Goal: Task Accomplishment & Management: Complete application form

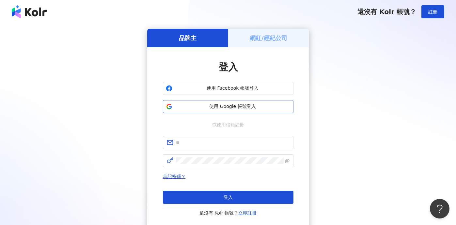
click at [229, 105] on span "使用 Google 帳號登入" at bounding box center [233, 106] width 116 height 7
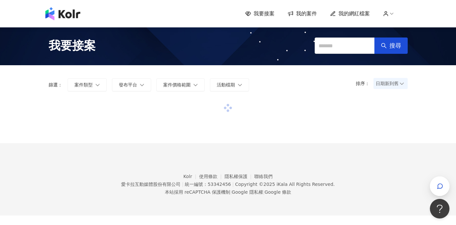
click at [302, 15] on span "我的案件" at bounding box center [306, 13] width 21 height 7
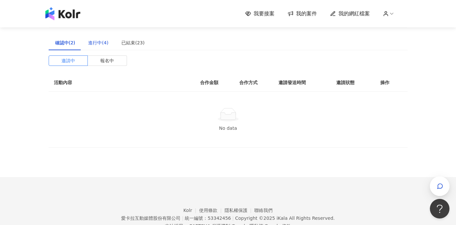
click at [91, 45] on div "進行中(4)" at bounding box center [98, 42] width 20 height 7
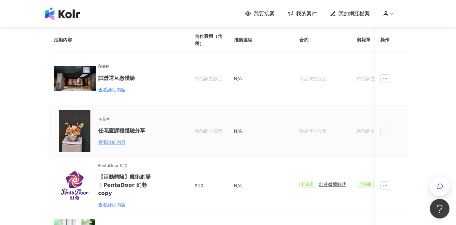
scroll to position [28, 0]
click at [387, 77] on span "ellipsis" at bounding box center [385, 78] width 10 height 8
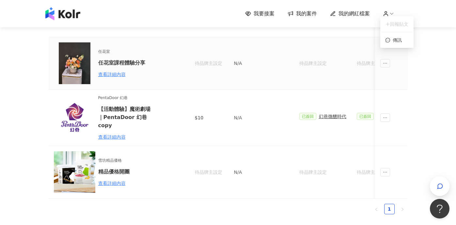
scroll to position [0, 0]
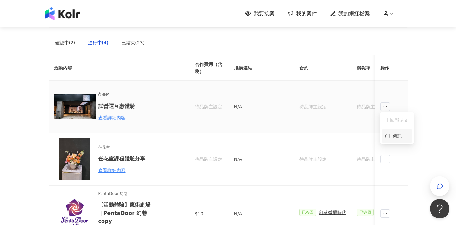
click at [392, 136] on div "傳訊" at bounding box center [396, 136] width 23 height 7
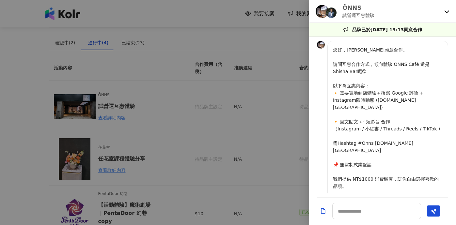
scroll to position [228, 0]
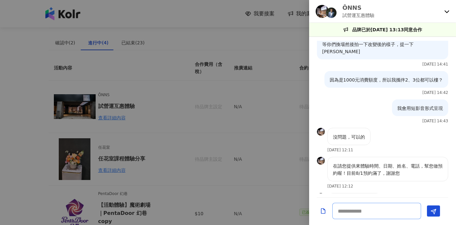
click at [399, 214] on textarea at bounding box center [376, 211] width 89 height 16
type textarea "*"
type textarea "***"
click at [432, 216] on button "Send" at bounding box center [433, 211] width 13 height 11
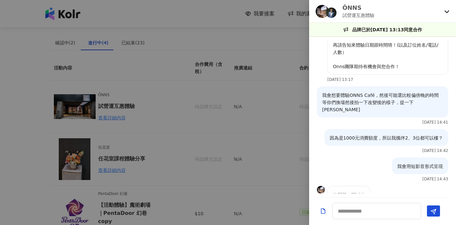
scroll to position [105, 0]
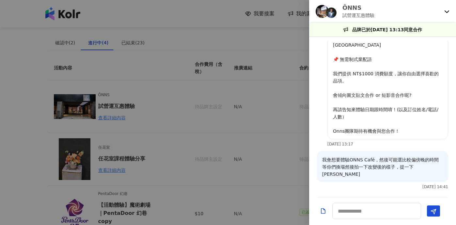
click at [226, 109] on div at bounding box center [228, 112] width 456 height 225
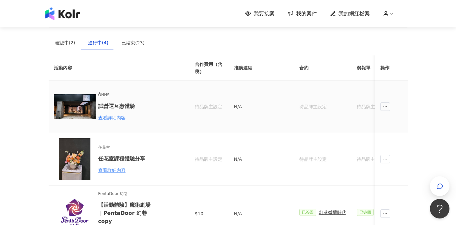
click at [284, 130] on td "N/A" at bounding box center [261, 107] width 65 height 53
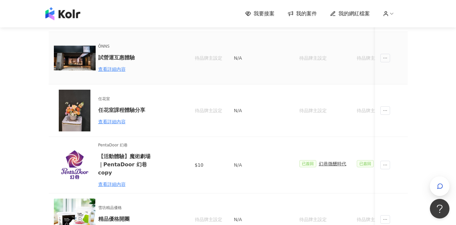
scroll to position [50, 0]
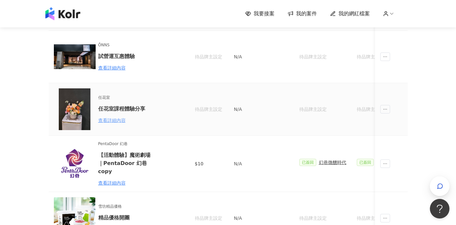
click at [122, 120] on div "查看詳細內容" at bounding box center [126, 120] width 57 height 7
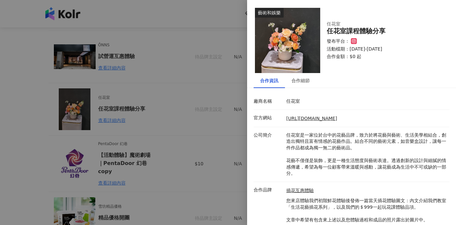
scroll to position [20, 0]
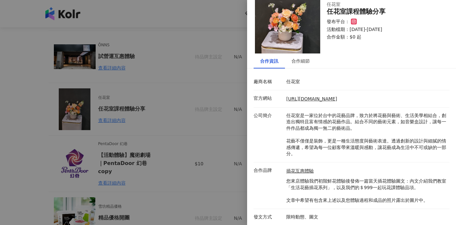
click at [228, 90] on div at bounding box center [228, 112] width 456 height 225
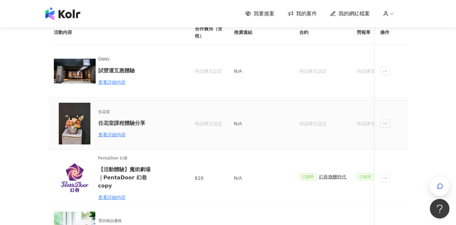
scroll to position [32, 0]
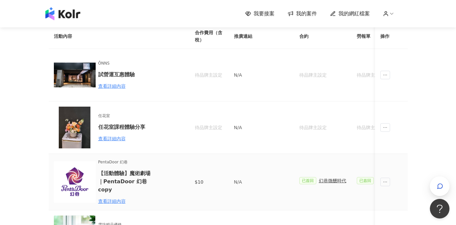
click at [342, 182] on div "幻巷微醺時代" at bounding box center [332, 180] width 27 height 7
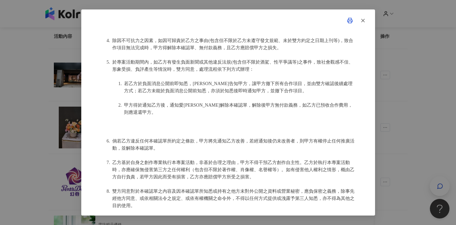
scroll to position [619, 0]
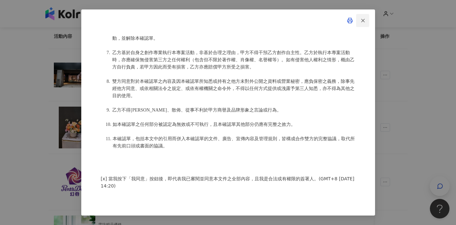
click at [363, 21] on icon "button" at bounding box center [363, 21] width 6 height 6
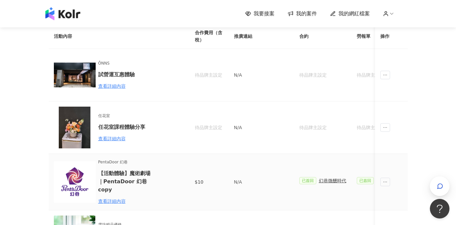
click at [390, 178] on td at bounding box center [391, 182] width 33 height 56
click at [389, 178] on span "ellipsis" at bounding box center [385, 182] width 10 height 8
click at [388, 178] on span "ellipsis" at bounding box center [385, 182] width 10 height 8
click at [401, 192] on span "回報貼文" at bounding box center [396, 193] width 23 height 7
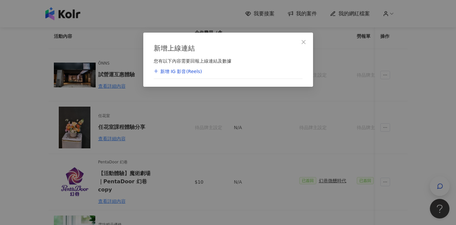
click at [193, 73] on div "新增 IG 影音(Reels)" at bounding box center [178, 72] width 48 height 7
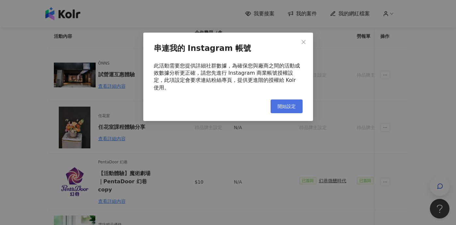
click at [285, 104] on span "開始設定" at bounding box center [286, 106] width 18 height 5
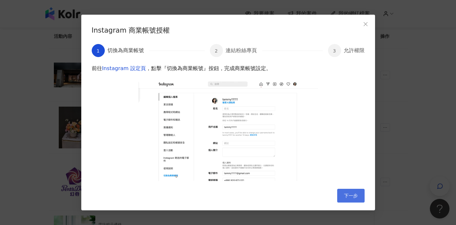
click at [350, 196] on span "下一步" at bounding box center [351, 195] width 14 height 5
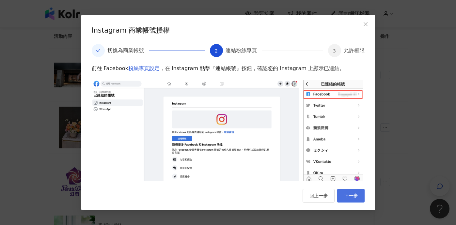
click at [350, 196] on span "下一步" at bounding box center [351, 195] width 14 height 5
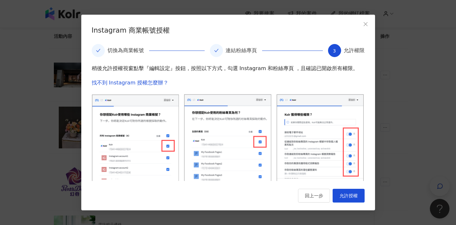
click at [350, 196] on span "允許授權" at bounding box center [348, 195] width 18 height 5
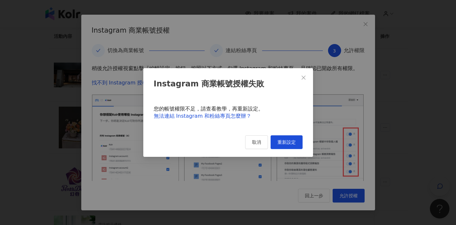
drag, startPoint x: 304, startPoint y: 77, endPoint x: 309, endPoint y: 84, distance: 8.4
click at [304, 78] on icon "close" at bounding box center [304, 78] width 4 height 4
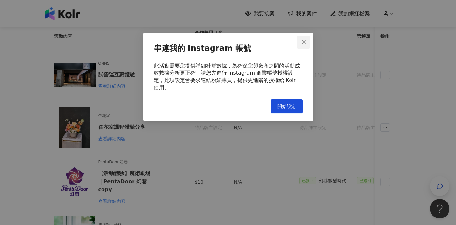
click at [304, 38] on button "Close" at bounding box center [303, 42] width 13 height 13
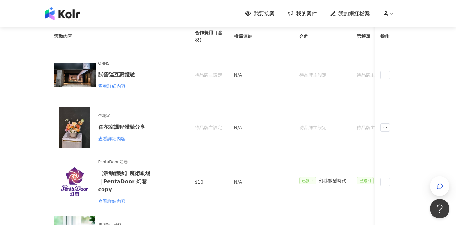
click at [270, 14] on span "我要接案" at bounding box center [264, 13] width 21 height 7
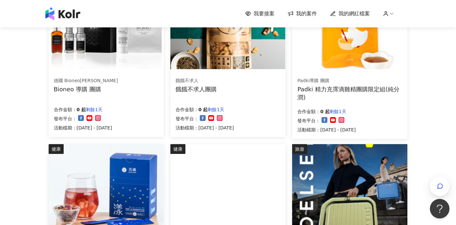
scroll to position [104, 0]
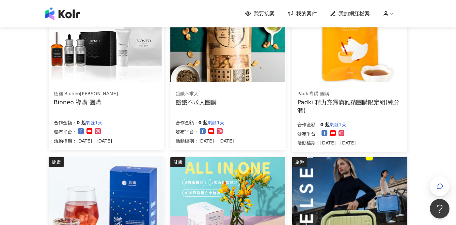
click at [116, 48] on img at bounding box center [106, 39] width 115 height 86
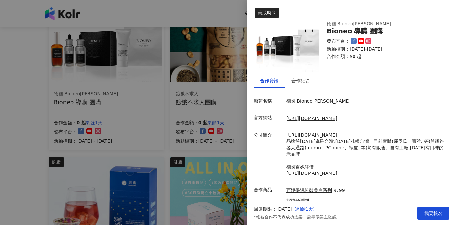
click at [159, 90] on div at bounding box center [228, 112] width 456 height 225
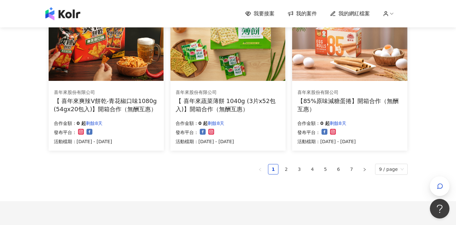
scroll to position [476, 0]
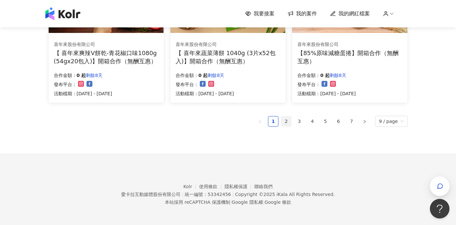
click at [290, 118] on link "2" at bounding box center [286, 122] width 10 height 10
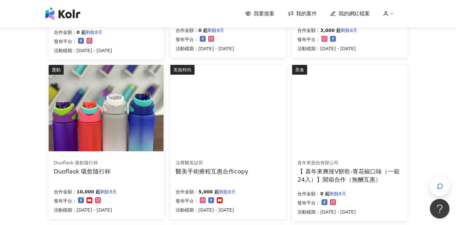
scroll to position [196, 0]
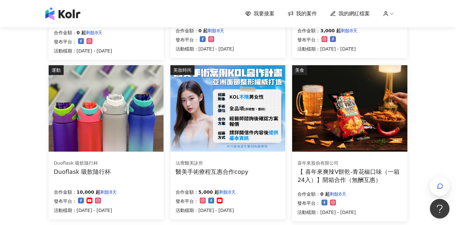
click at [242, 137] on img at bounding box center [227, 108] width 115 height 86
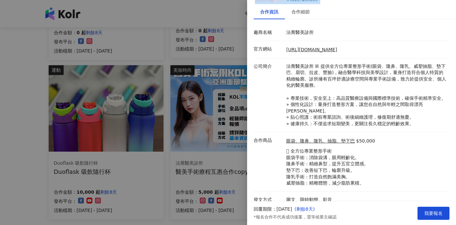
scroll to position [63, 0]
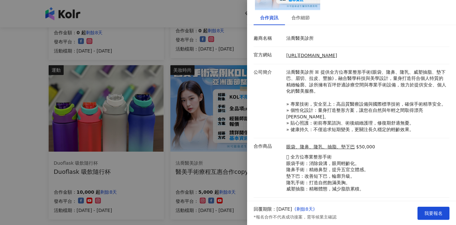
click at [190, 53] on div at bounding box center [228, 112] width 456 height 225
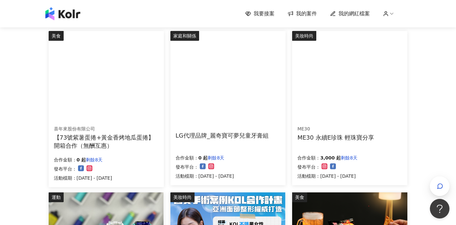
scroll to position [56, 0]
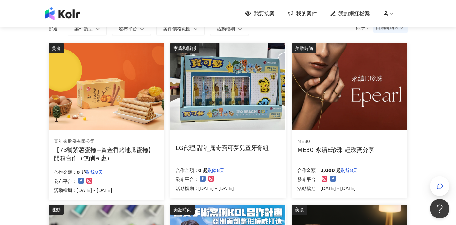
click at [355, 111] on img at bounding box center [349, 86] width 115 height 86
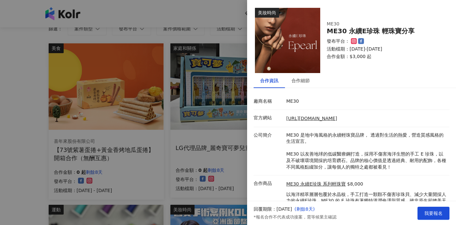
scroll to position [30, 0]
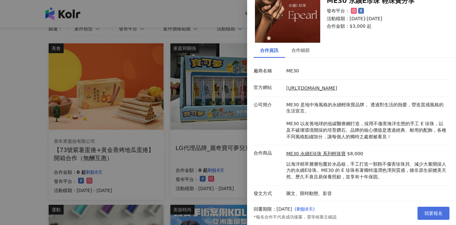
click at [435, 217] on button "我要報名" at bounding box center [433, 213] width 32 height 13
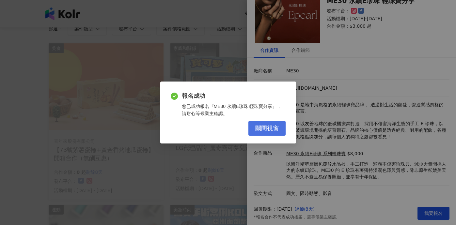
click at [272, 127] on span "關閉視窗" at bounding box center [267, 128] width 24 height 7
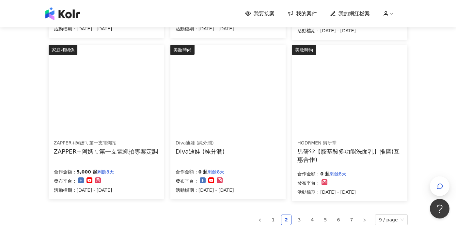
scroll to position [378, 0]
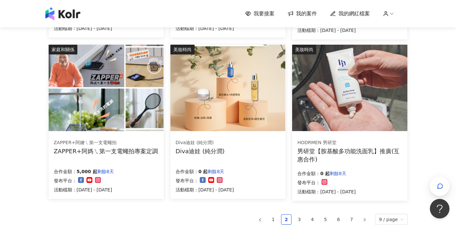
click at [141, 146] on div "ZAPPER+阿嬤ㄟ第一支電蠅拍 ZAPPER+阿媽ㄟ第一支電蠅拍專案定調" at bounding box center [106, 148] width 104 height 16
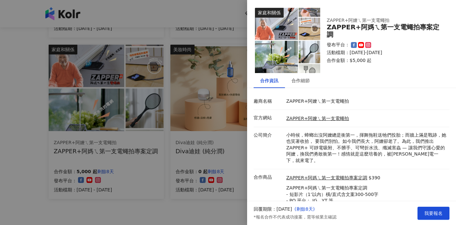
click at [151, 143] on div at bounding box center [228, 112] width 456 height 225
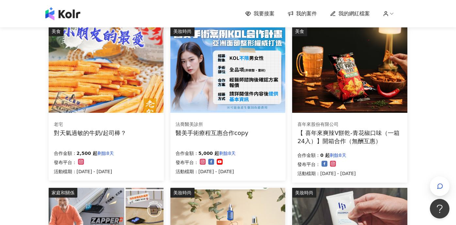
scroll to position [233, 0]
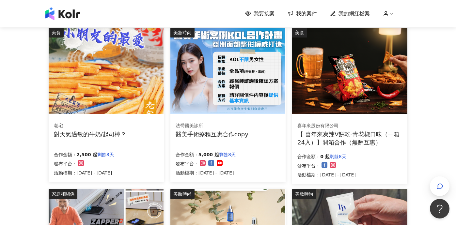
click at [111, 82] on img at bounding box center [106, 71] width 115 height 86
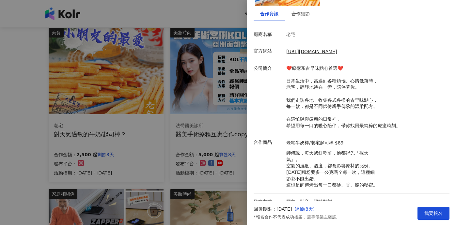
scroll to position [0, 0]
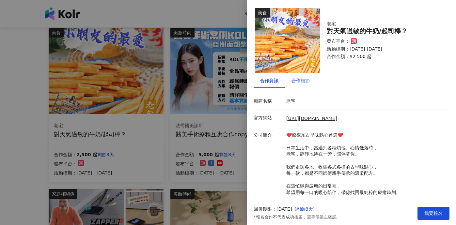
click at [304, 79] on div "合作細節" at bounding box center [300, 80] width 18 height 7
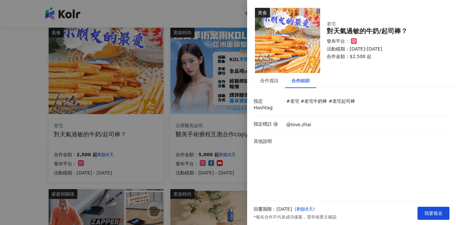
click at [192, 162] on div at bounding box center [228, 112] width 456 height 225
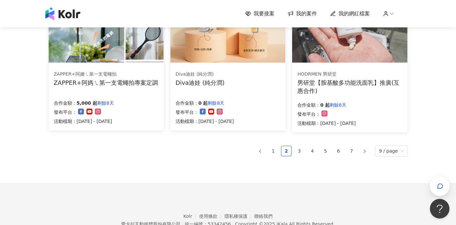
scroll to position [476, 0]
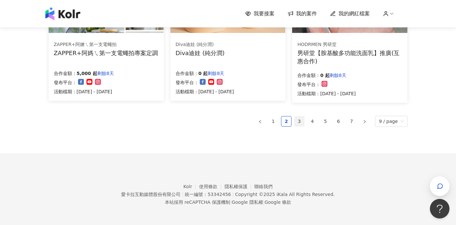
click at [301, 120] on link "3" at bounding box center [299, 122] width 10 height 10
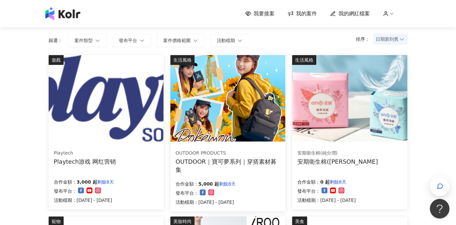
scroll to position [48, 0]
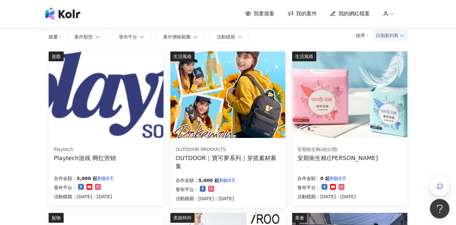
click at [248, 116] on img at bounding box center [227, 95] width 115 height 86
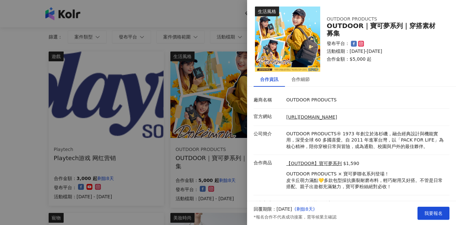
scroll to position [0, 0]
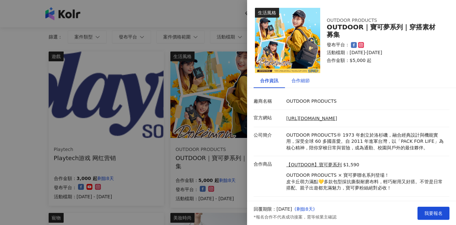
click at [303, 79] on div "合作細節" at bounding box center [300, 80] width 18 height 7
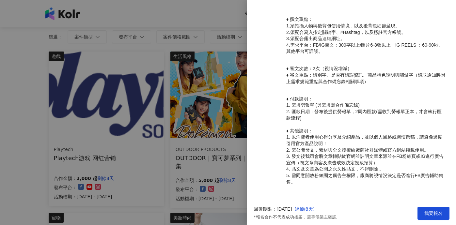
scroll to position [242, 0]
click at [426, 212] on span "我要報名" at bounding box center [433, 213] width 18 height 5
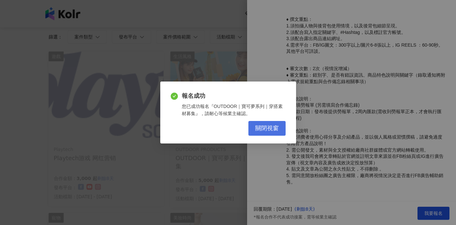
click at [257, 122] on button "關閉視窗" at bounding box center [266, 128] width 37 height 15
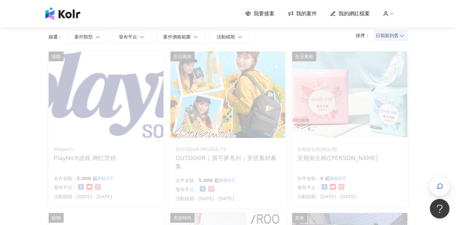
click at [121, 127] on div at bounding box center [228, 117] width 359 height 131
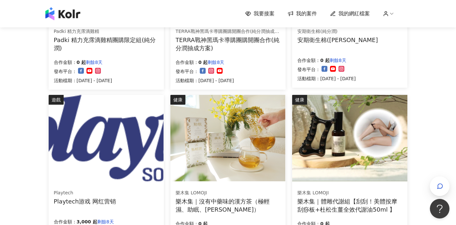
scroll to position [329, 0]
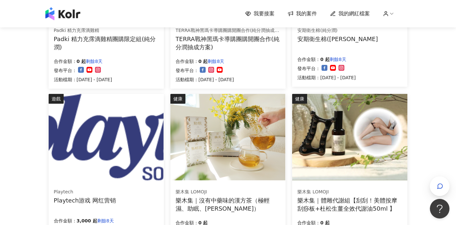
click at [113, 148] on img at bounding box center [106, 137] width 115 height 86
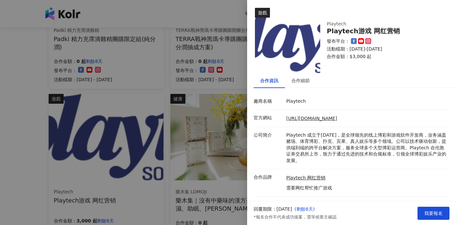
scroll to position [11, 0]
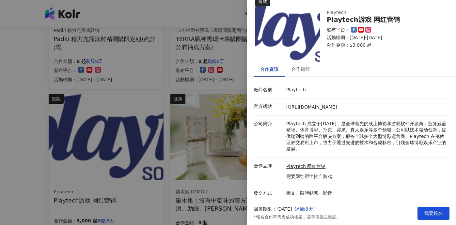
click at [201, 144] on div at bounding box center [228, 112] width 456 height 225
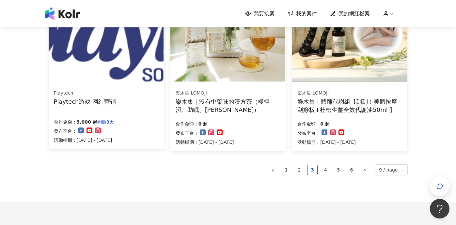
scroll to position [434, 0]
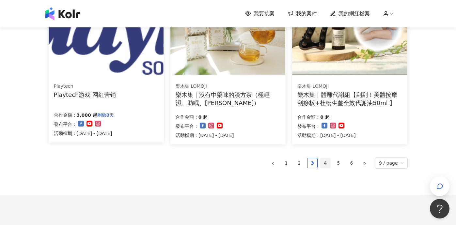
click at [329, 165] on link "4" at bounding box center [326, 163] width 10 height 10
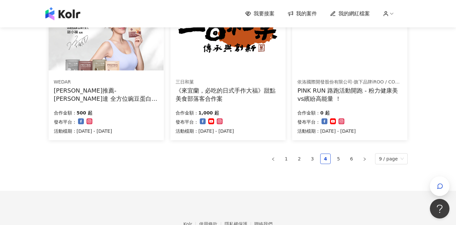
scroll to position [476, 0]
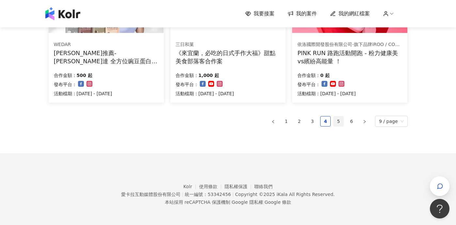
click at [337, 124] on link "5" at bounding box center [339, 122] width 10 height 10
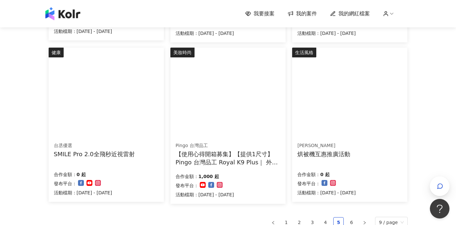
scroll to position [378, 0]
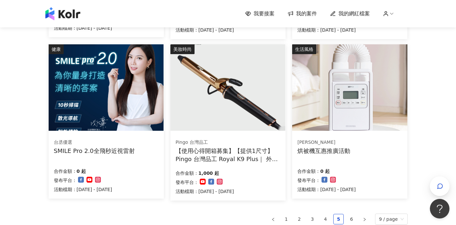
click at [118, 94] on img at bounding box center [106, 87] width 115 height 86
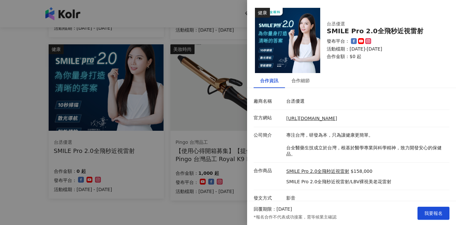
scroll to position [5, 0]
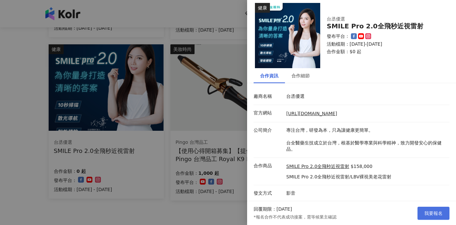
click at [430, 209] on button "我要報名" at bounding box center [433, 213] width 32 height 13
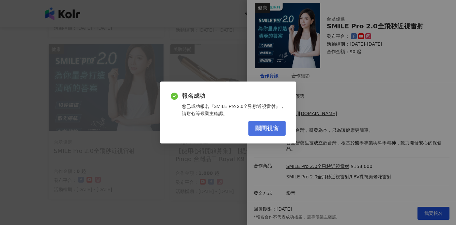
click at [277, 127] on span "關閉視窗" at bounding box center [267, 128] width 24 height 7
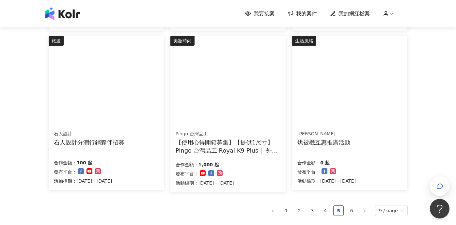
scroll to position [476, 0]
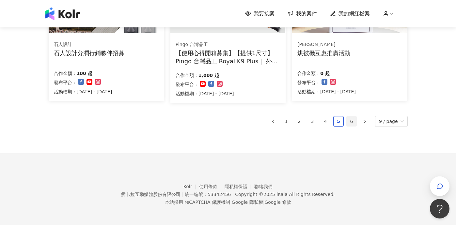
click at [352, 123] on link "6" at bounding box center [352, 122] width 10 height 10
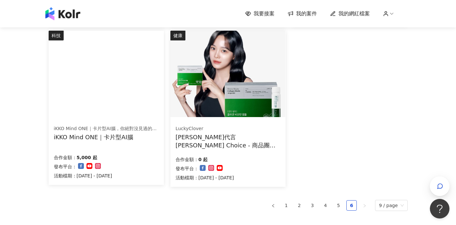
scroll to position [396, 0]
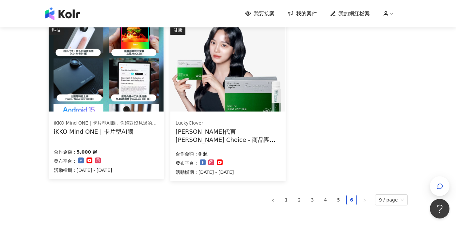
click at [137, 61] on img at bounding box center [106, 68] width 115 height 86
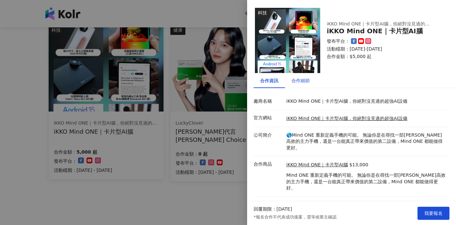
click at [299, 78] on div "合作細節" at bounding box center [300, 80] width 18 height 7
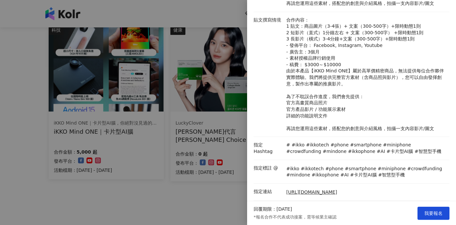
scroll to position [211, 0]
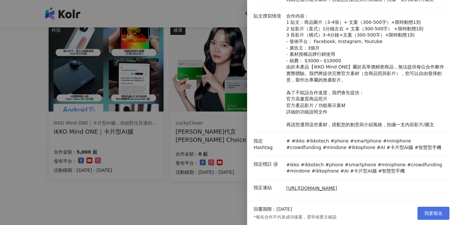
click at [431, 209] on button "我要報名" at bounding box center [433, 213] width 32 height 13
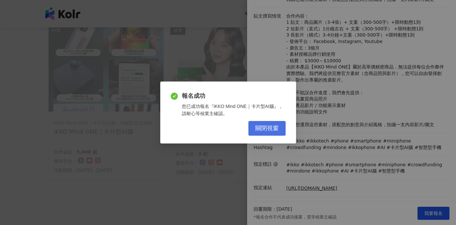
click at [271, 132] on span "關閉視窗" at bounding box center [267, 128] width 24 height 7
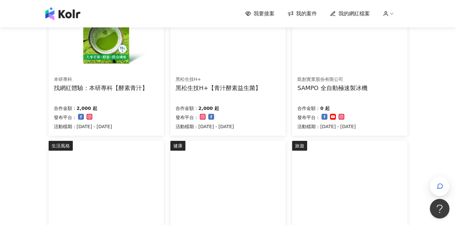
scroll to position [0, 0]
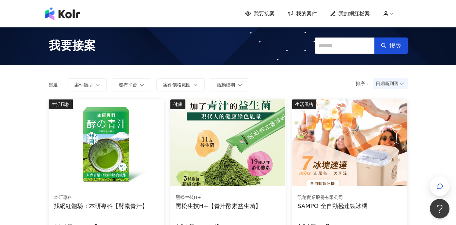
click at [78, 23] on div "我要接案 我的案件 我的網紅檔案" at bounding box center [228, 13] width 456 height 27
click at [71, 17] on img at bounding box center [62, 13] width 35 height 13
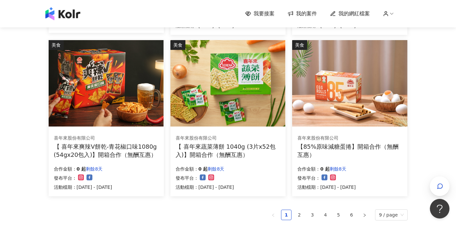
scroll to position [476, 0]
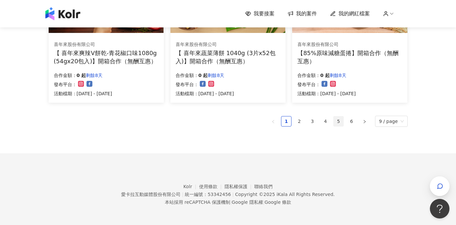
click at [341, 123] on link "5" at bounding box center [339, 122] width 10 height 10
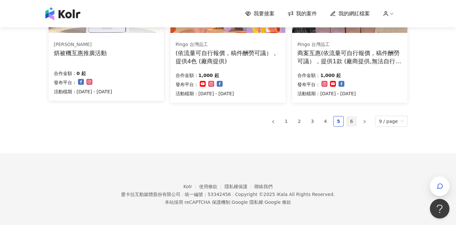
click at [350, 124] on link "6" at bounding box center [352, 122] width 10 height 10
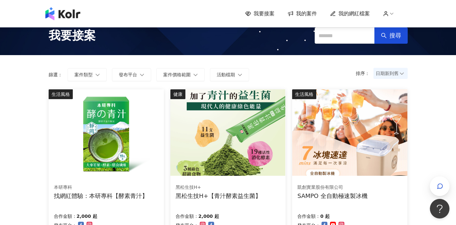
scroll to position [0, 0]
